Goal: Transaction & Acquisition: Subscribe to service/newsletter

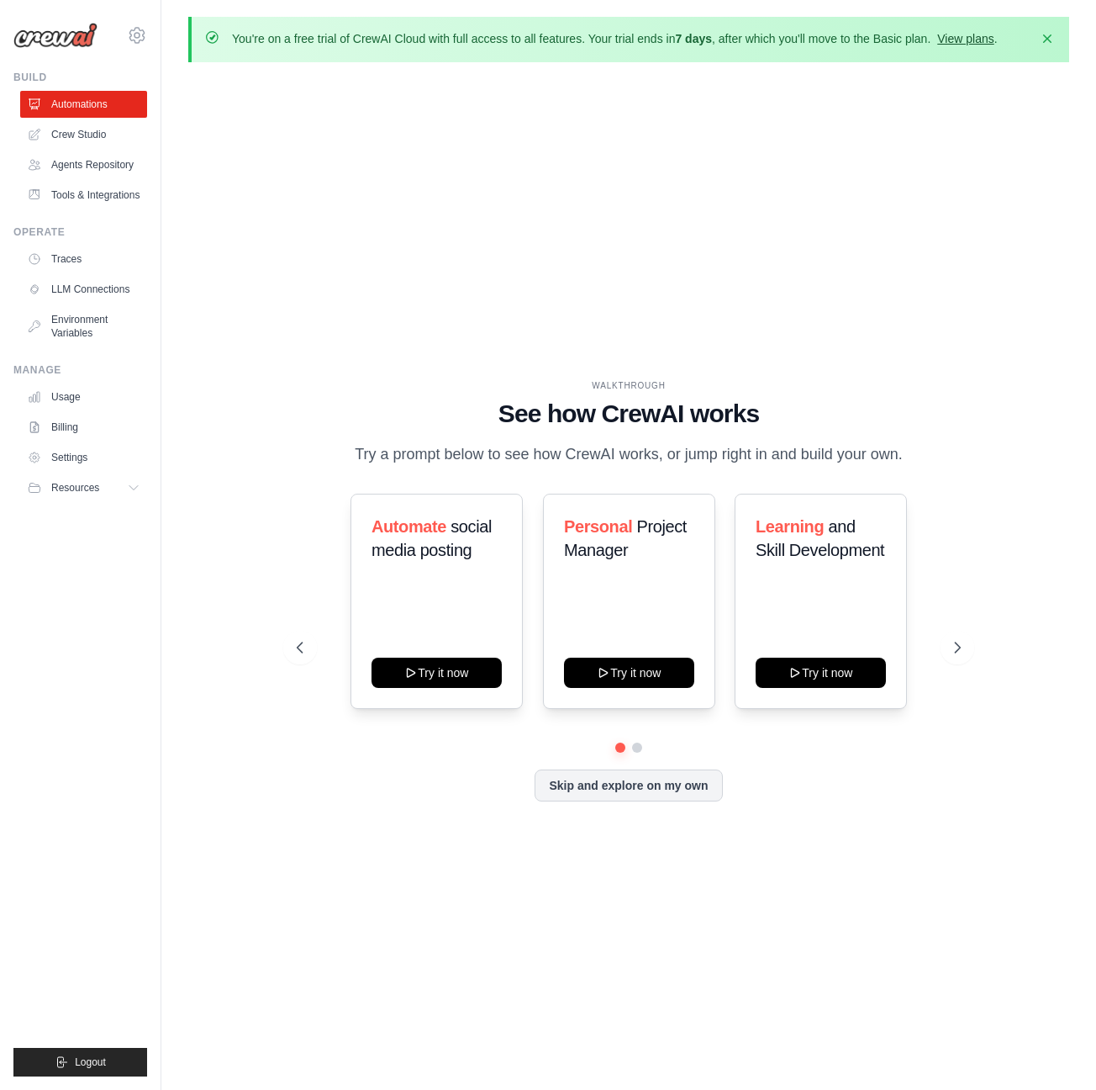
click at [974, 40] on link "View plans" at bounding box center [965, 38] width 56 height 13
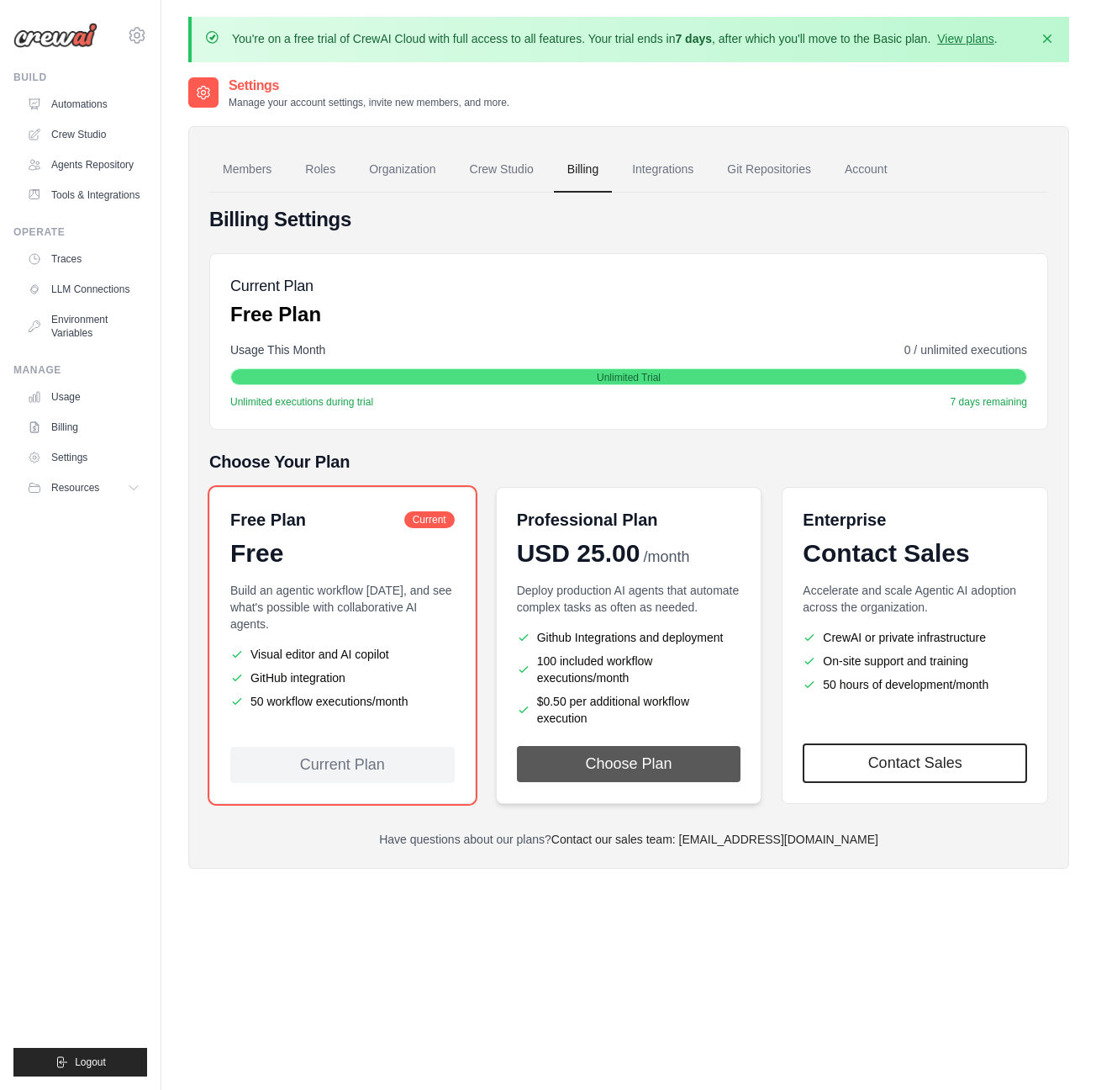
click at [618, 761] on button "Choose Plan" at bounding box center [629, 764] width 224 height 36
click at [346, 398] on span "Unlimited executions during trial" at bounding box center [301, 401] width 143 height 13
click at [410, 411] on div "Current Plan Free Plan Usage This Month 0 / unlimited executions Unlimited Tria…" at bounding box center [628, 341] width 839 height 177
